Goal: Navigation & Orientation: Go to known website

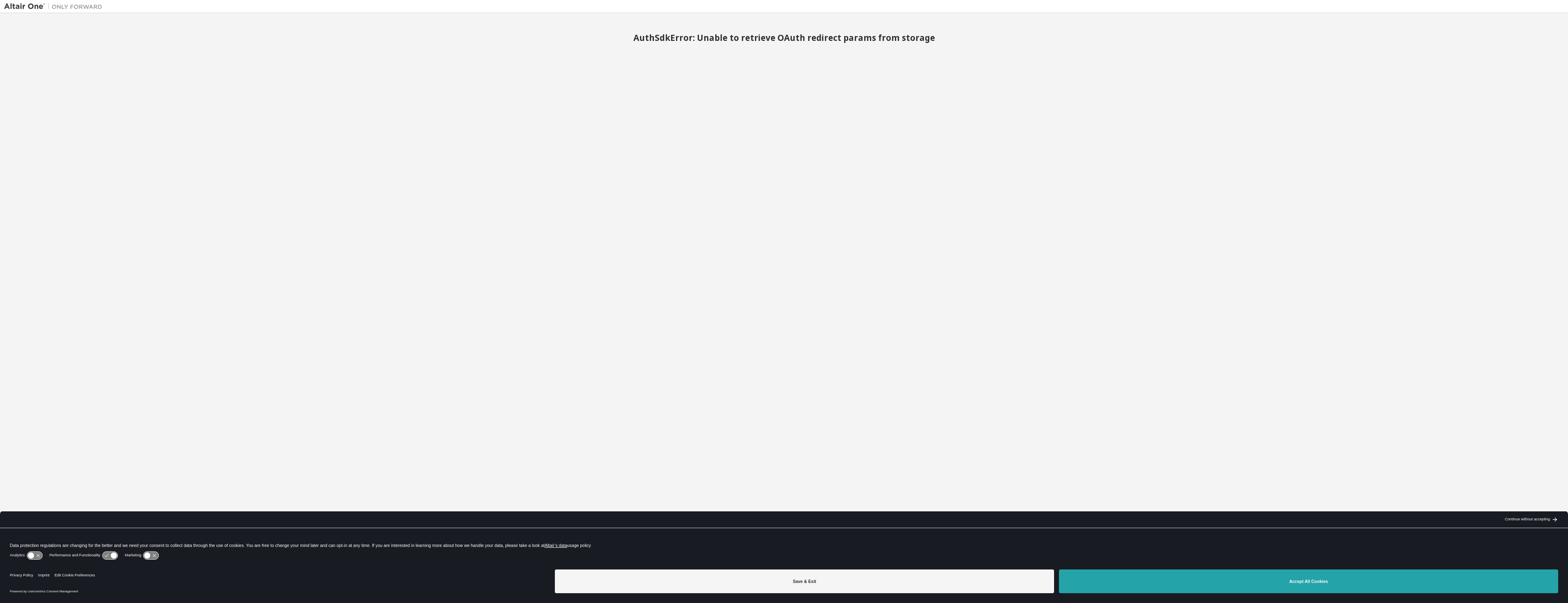
click at [1321, 586] on button "Accept All Cookies" at bounding box center [1308, 581] width 499 height 24
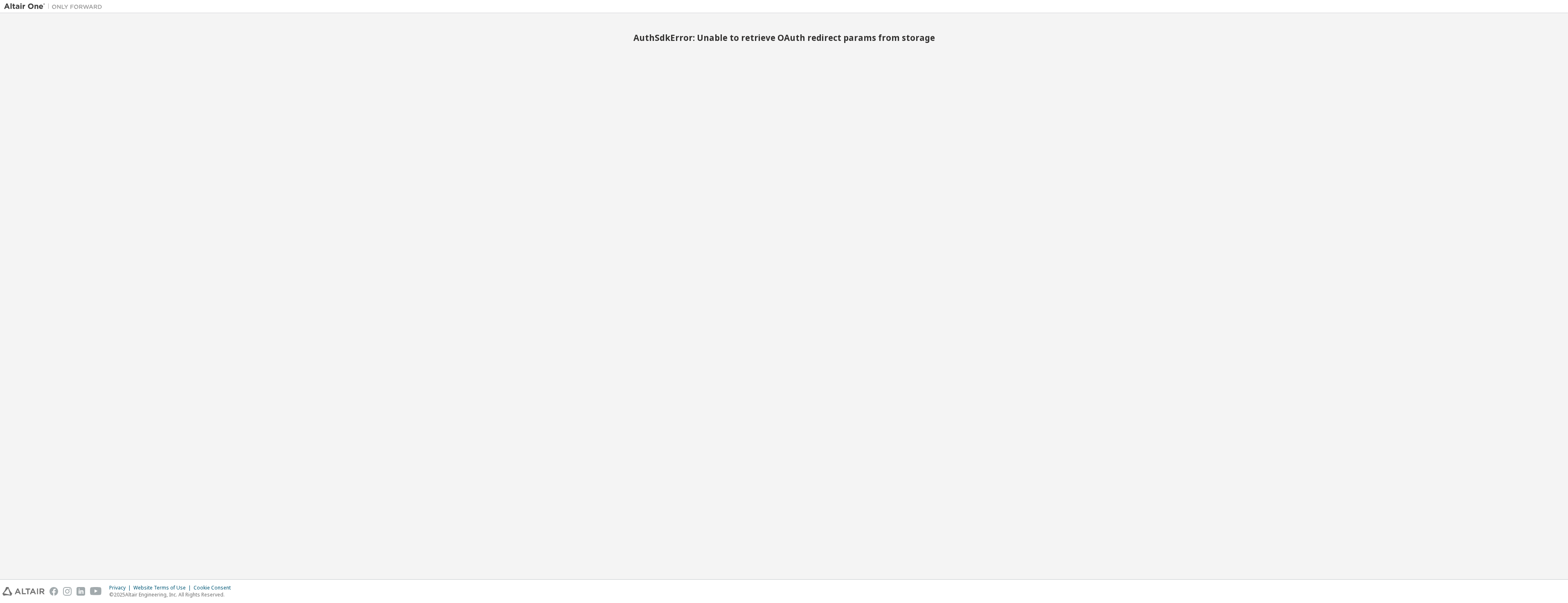
click at [28, 8] on img at bounding box center [55, 7] width 103 height 8
